Goal: Navigation & Orientation: Find specific page/section

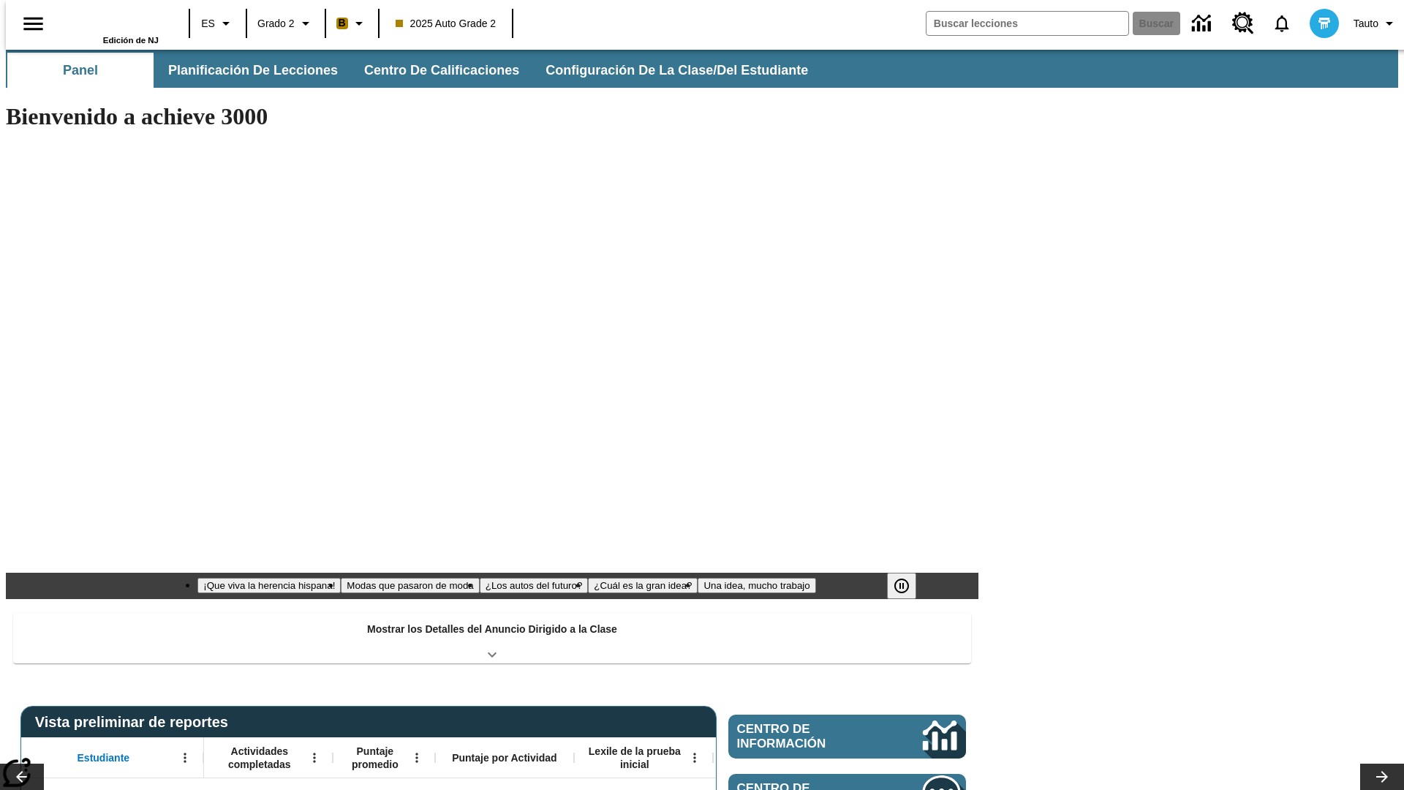
type input "-1"
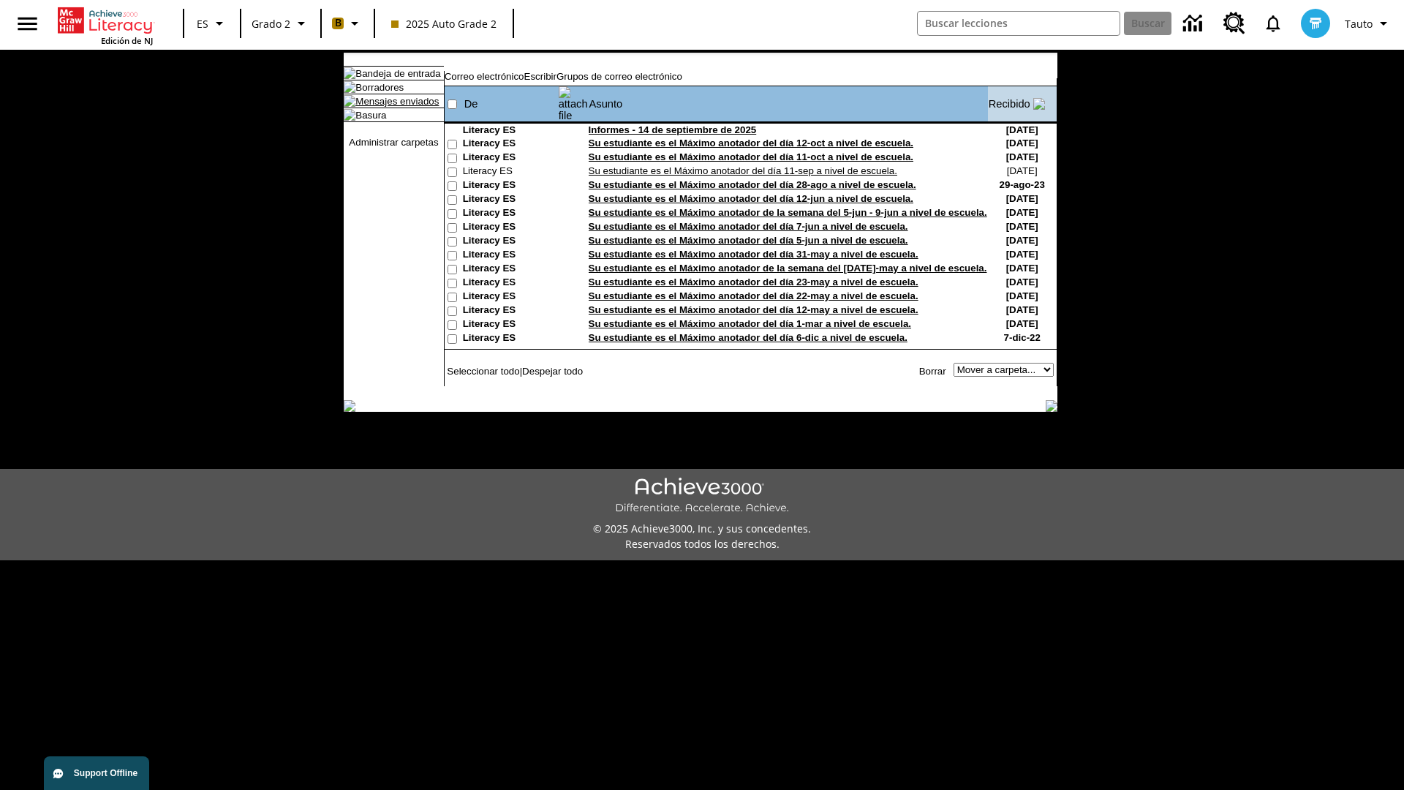
click at [390, 107] on link "Mensajes enviados" at bounding box center [396, 101] width 83 height 11
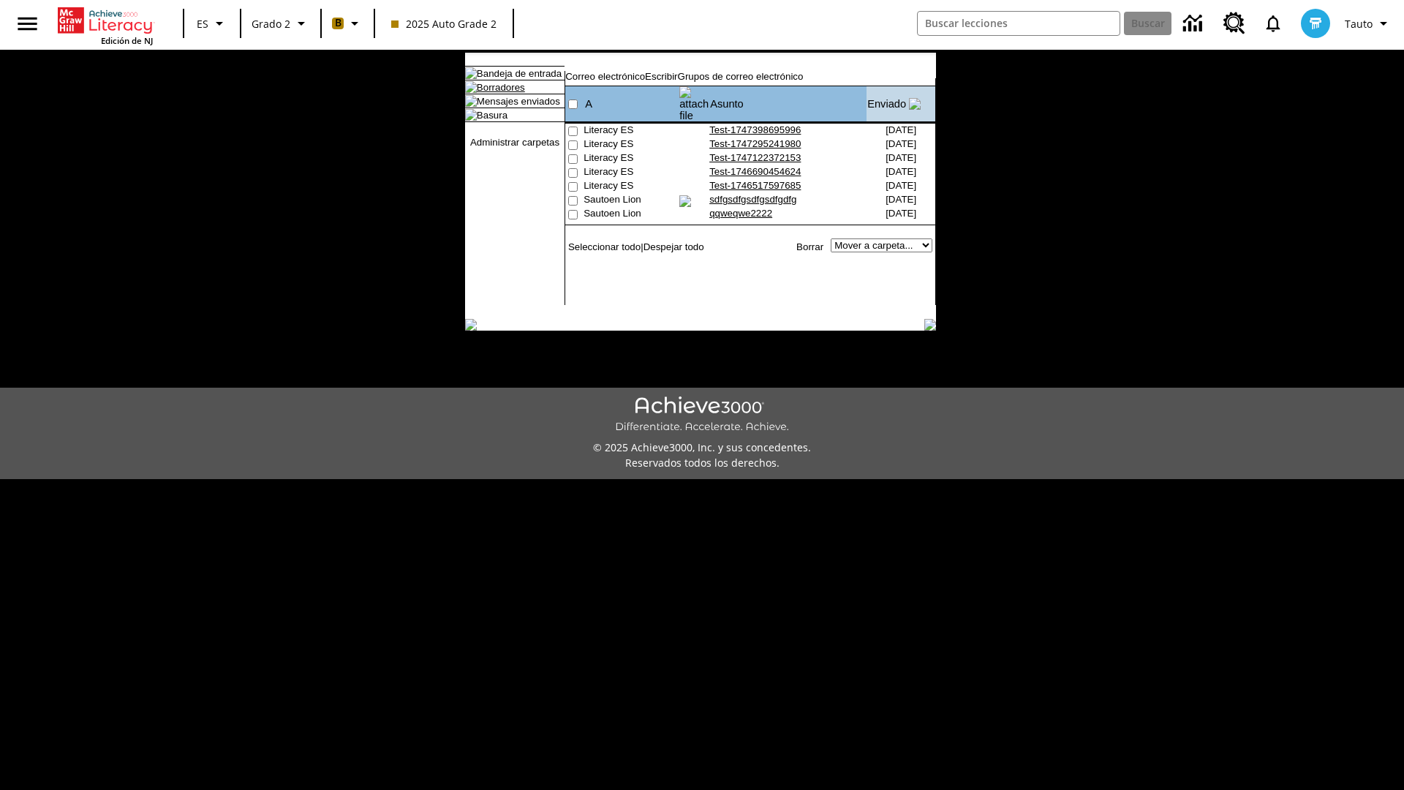
click at [489, 93] on link "Borradores" at bounding box center [501, 87] width 48 height 11
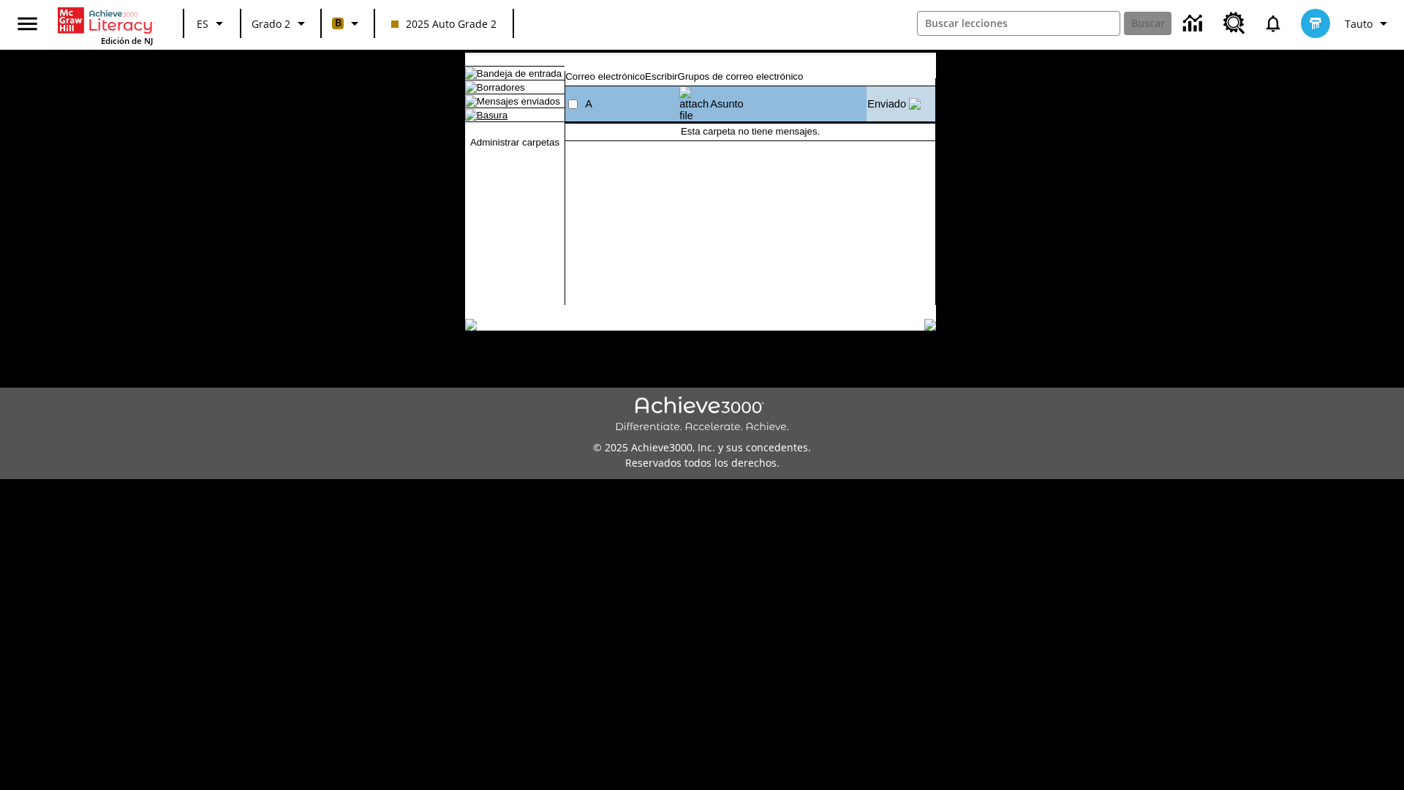
click at [480, 121] on link "Basura" at bounding box center [492, 115] width 31 height 11
